Goal: Task Accomplishment & Management: Complete application form

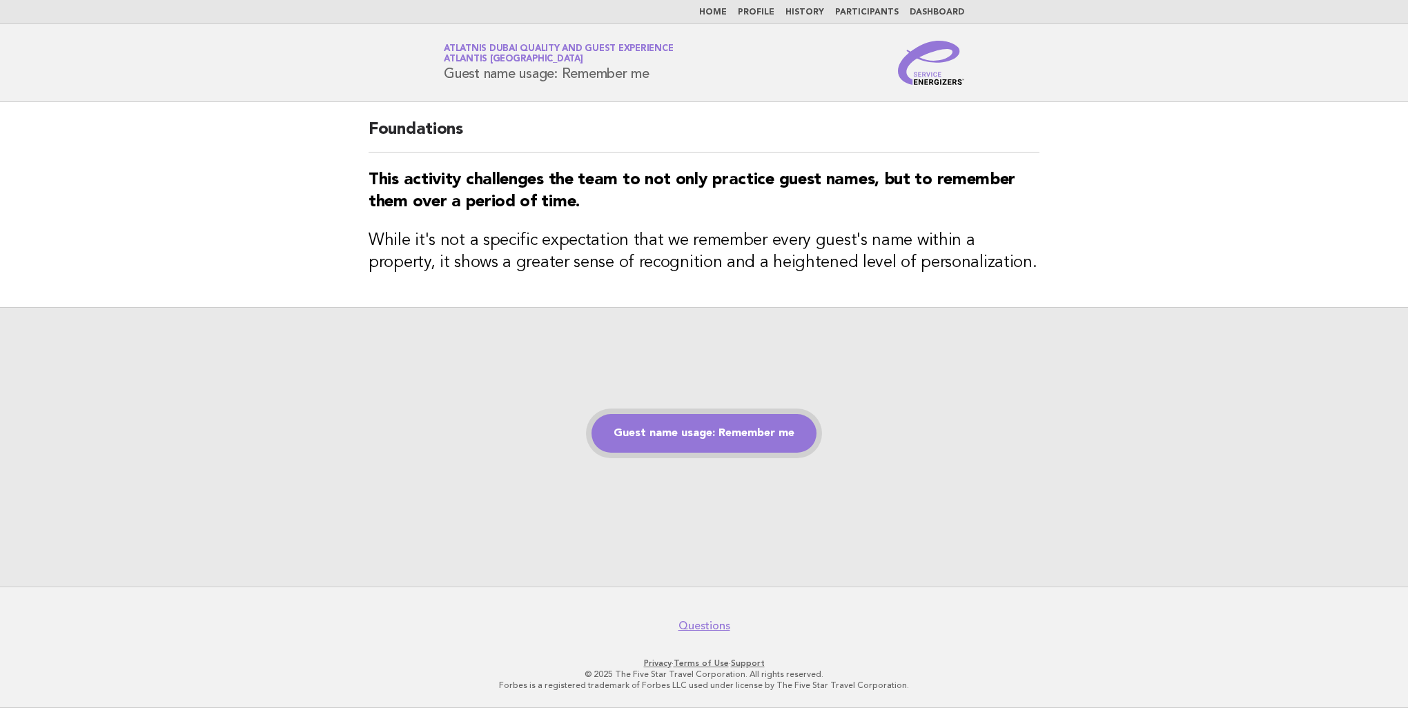
click at [746, 431] on link "Guest name usage: Remember me" at bounding box center [704, 433] width 225 height 39
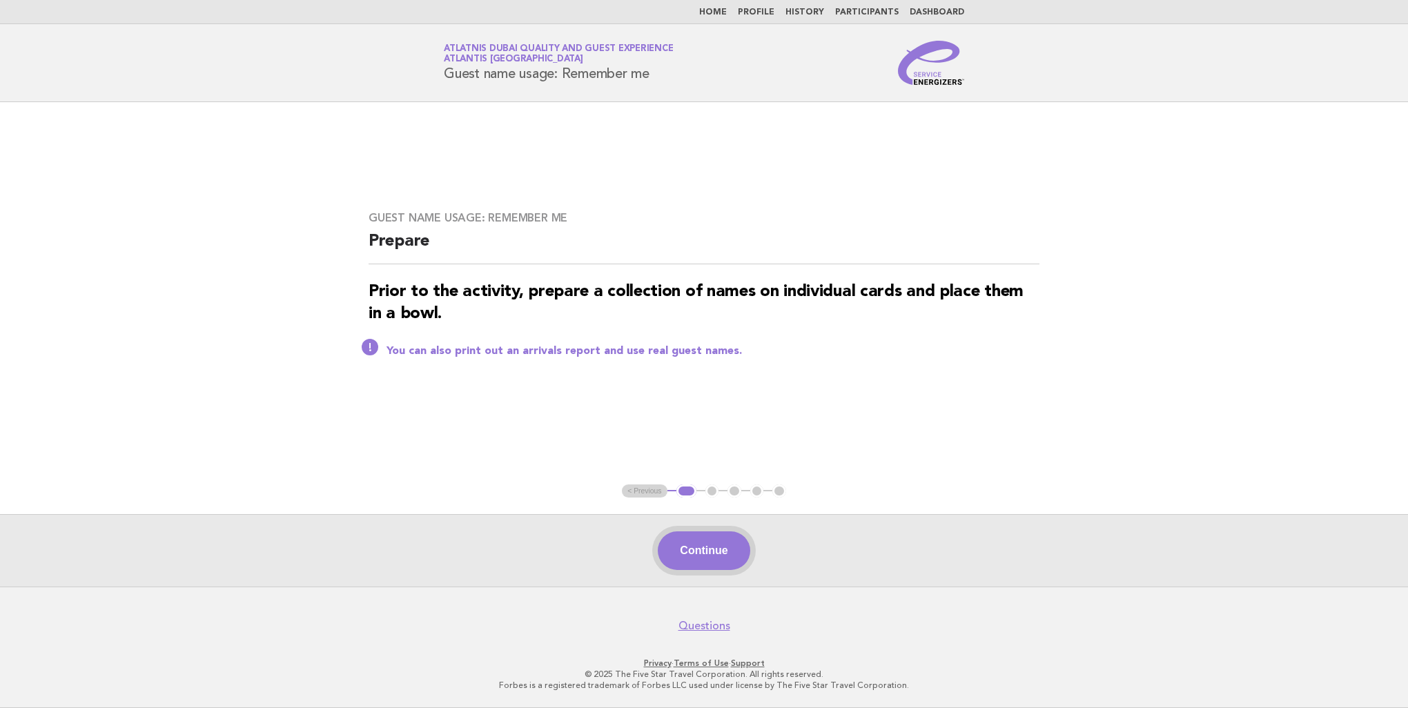
click at [711, 542] on button "Continue" at bounding box center [704, 550] width 92 height 39
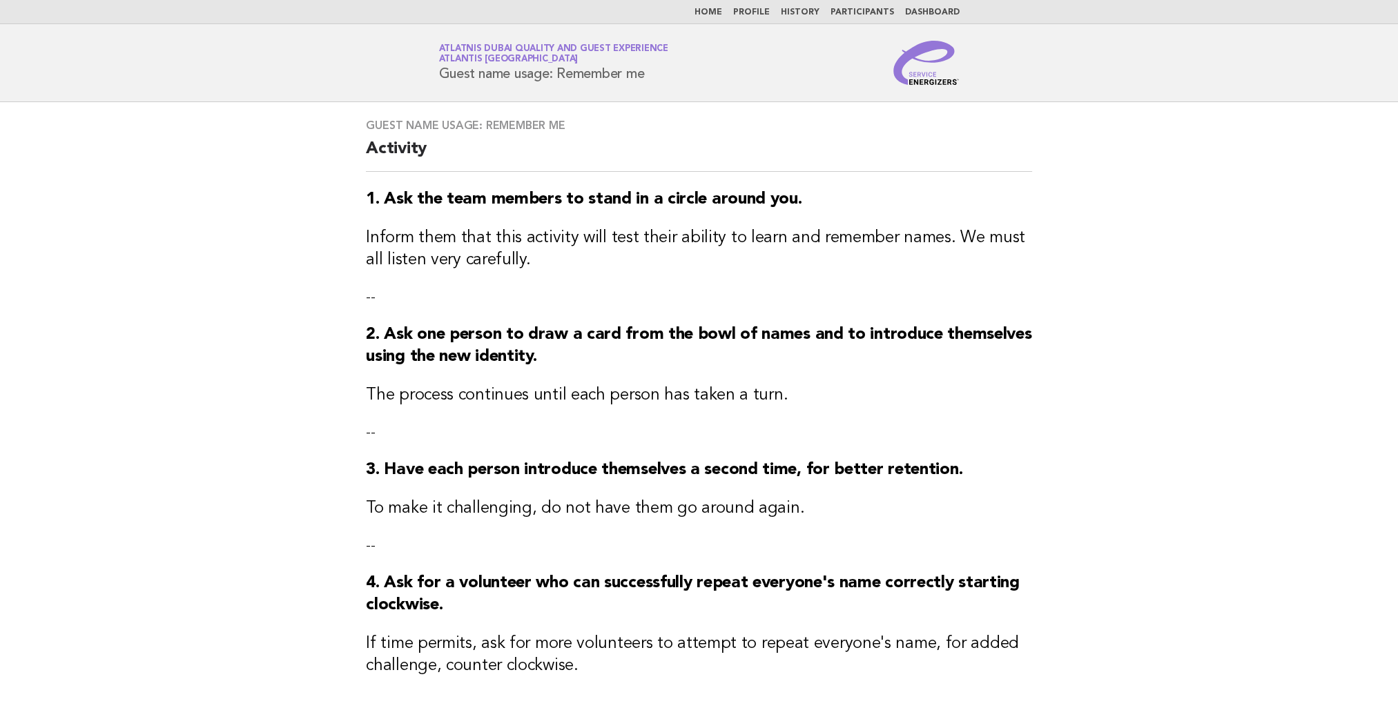
scroll to position [207, 0]
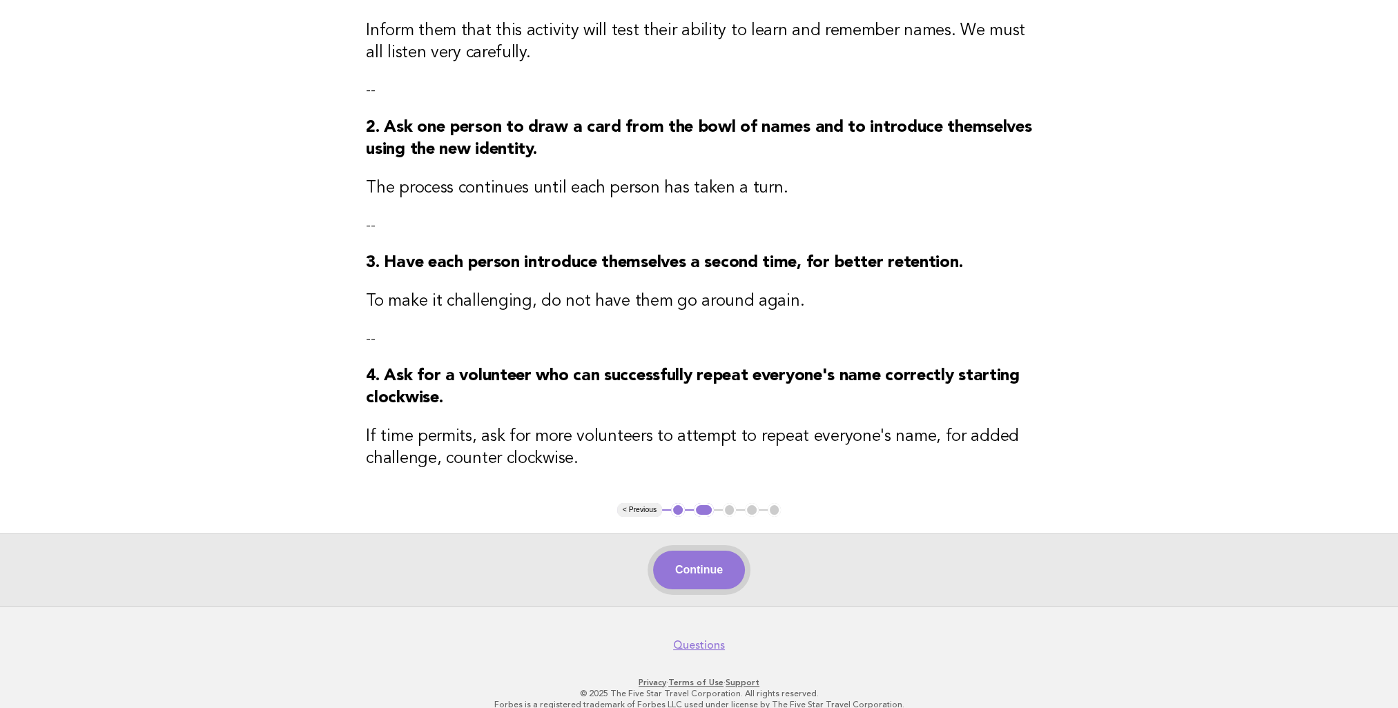
click at [728, 565] on button "Continue" at bounding box center [699, 570] width 92 height 39
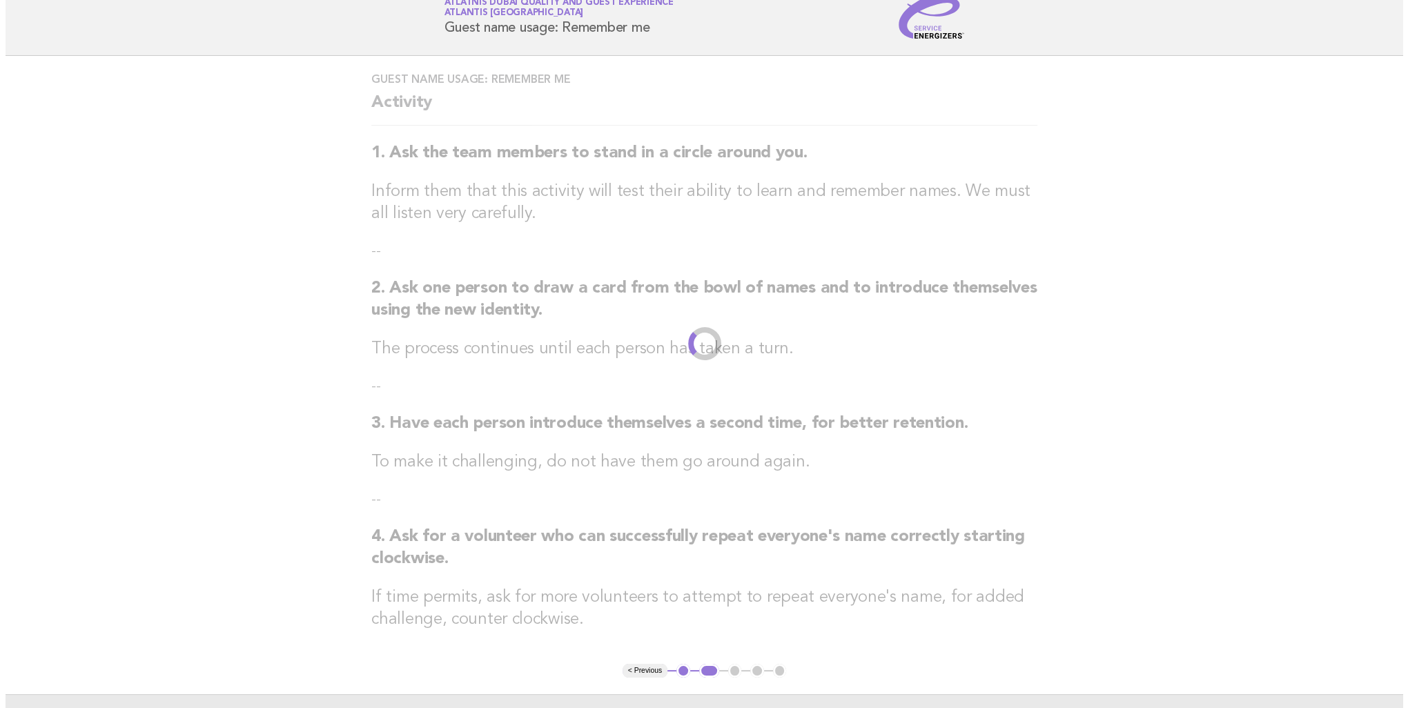
scroll to position [0, 0]
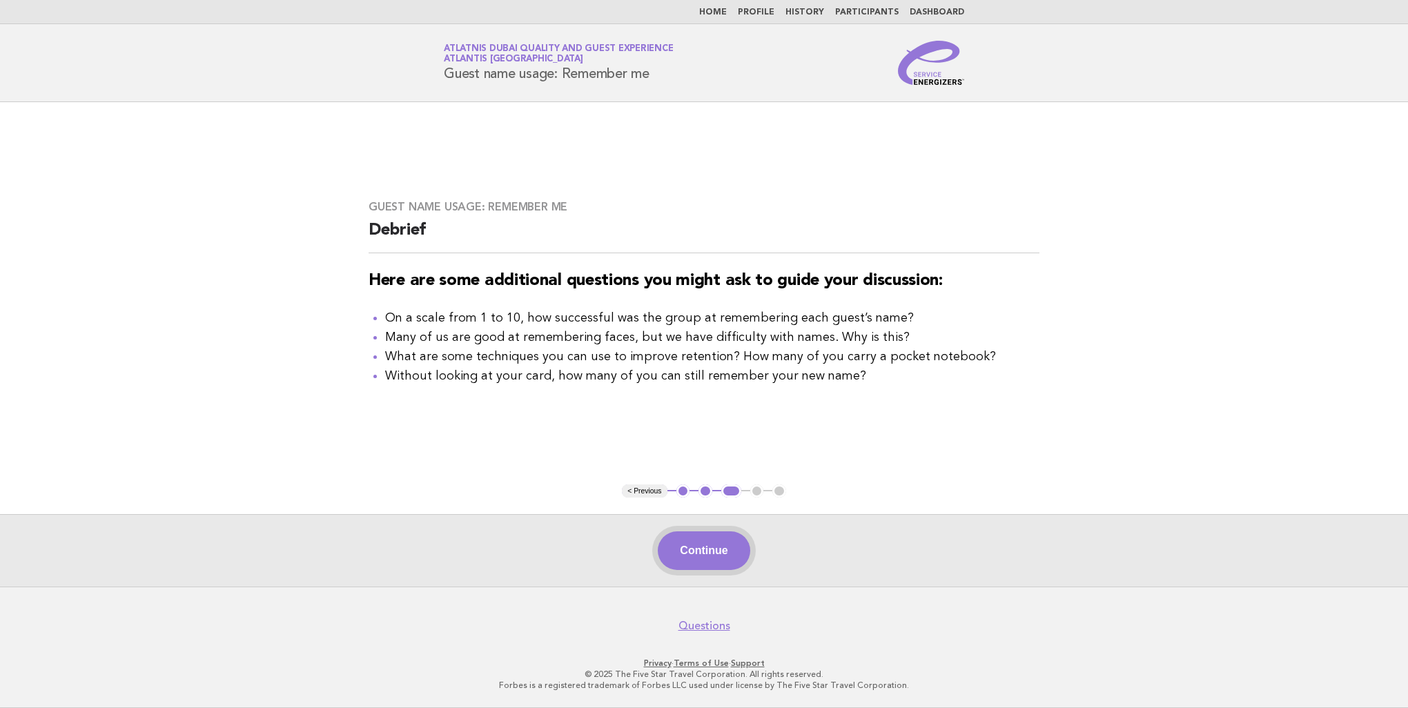
click at [718, 549] on button "Continue" at bounding box center [704, 550] width 92 height 39
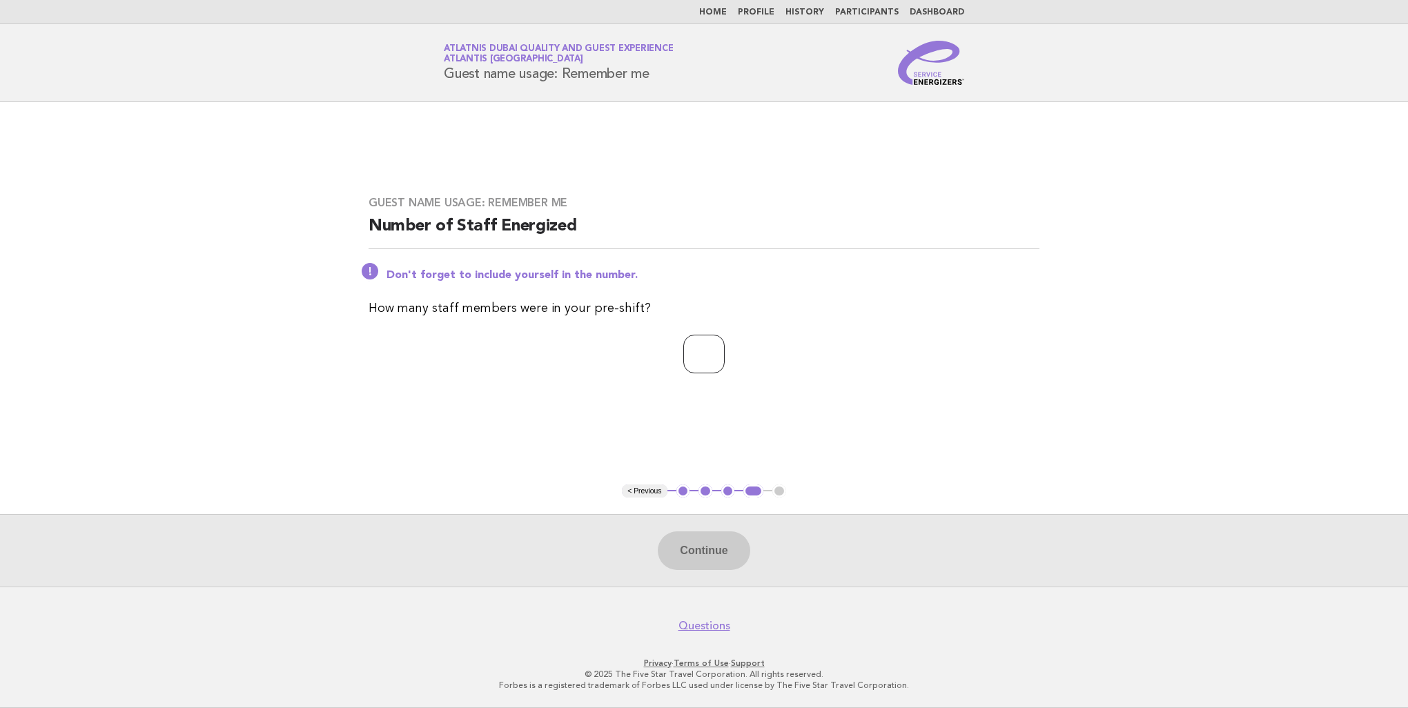
click at [703, 349] on input "number" at bounding box center [703, 354] width 41 height 39
type input "*"
click at [705, 548] on button "Continue" at bounding box center [704, 550] width 92 height 39
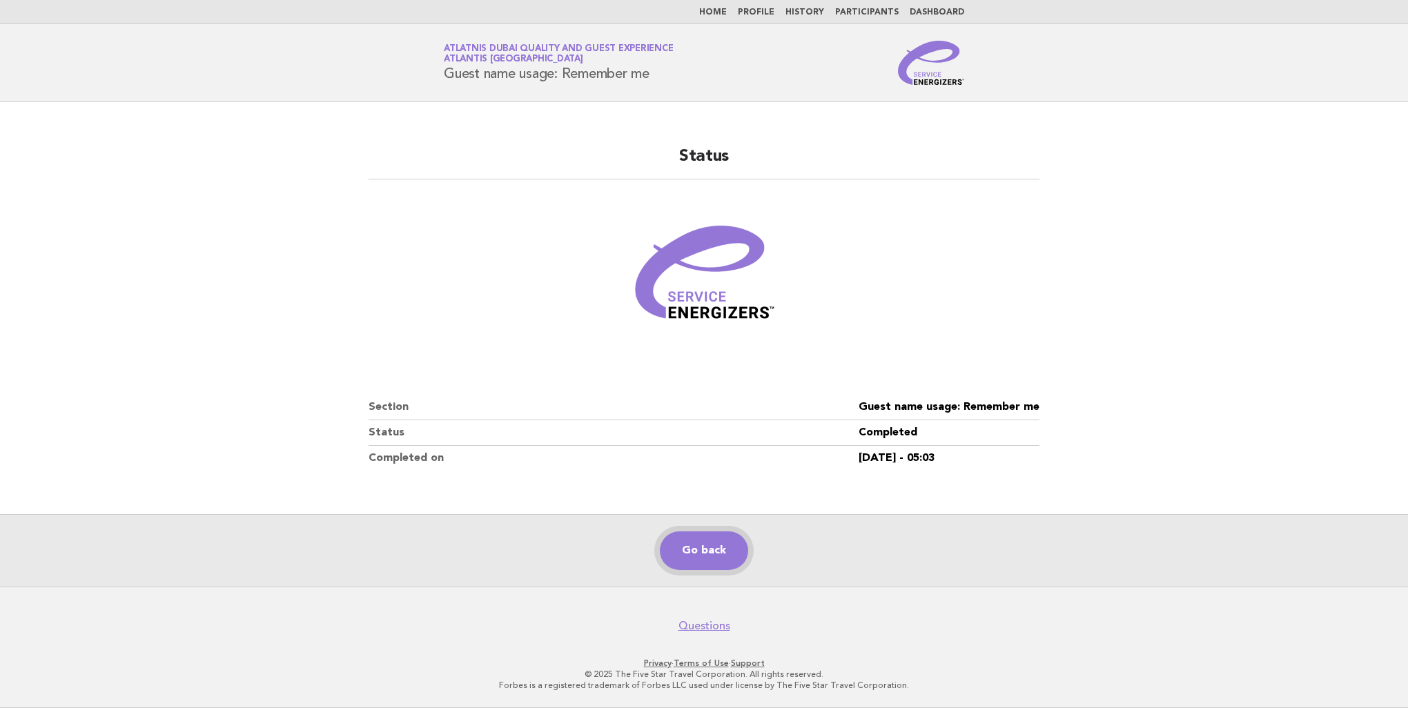
click at [687, 548] on link "Go back" at bounding box center [704, 550] width 88 height 39
